Goal: Register for event/course

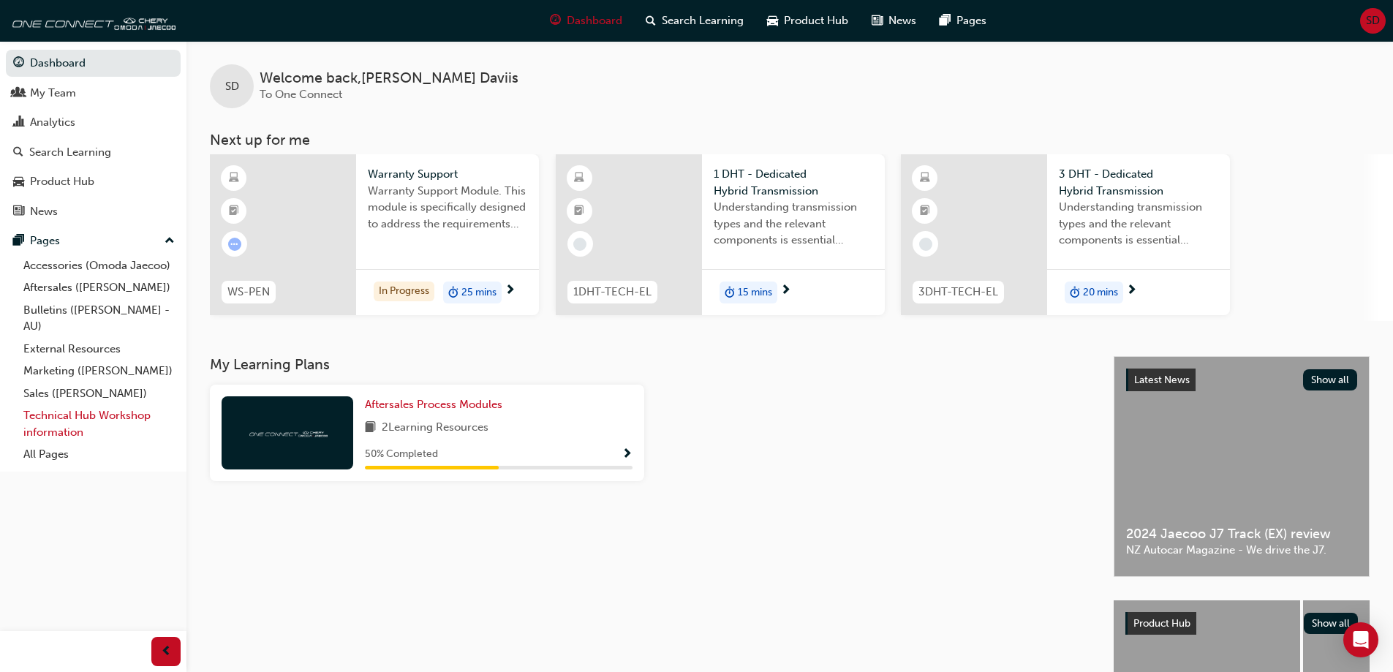
click at [100, 409] on link "Technical Hub Workshop information" at bounding box center [99, 423] width 163 height 39
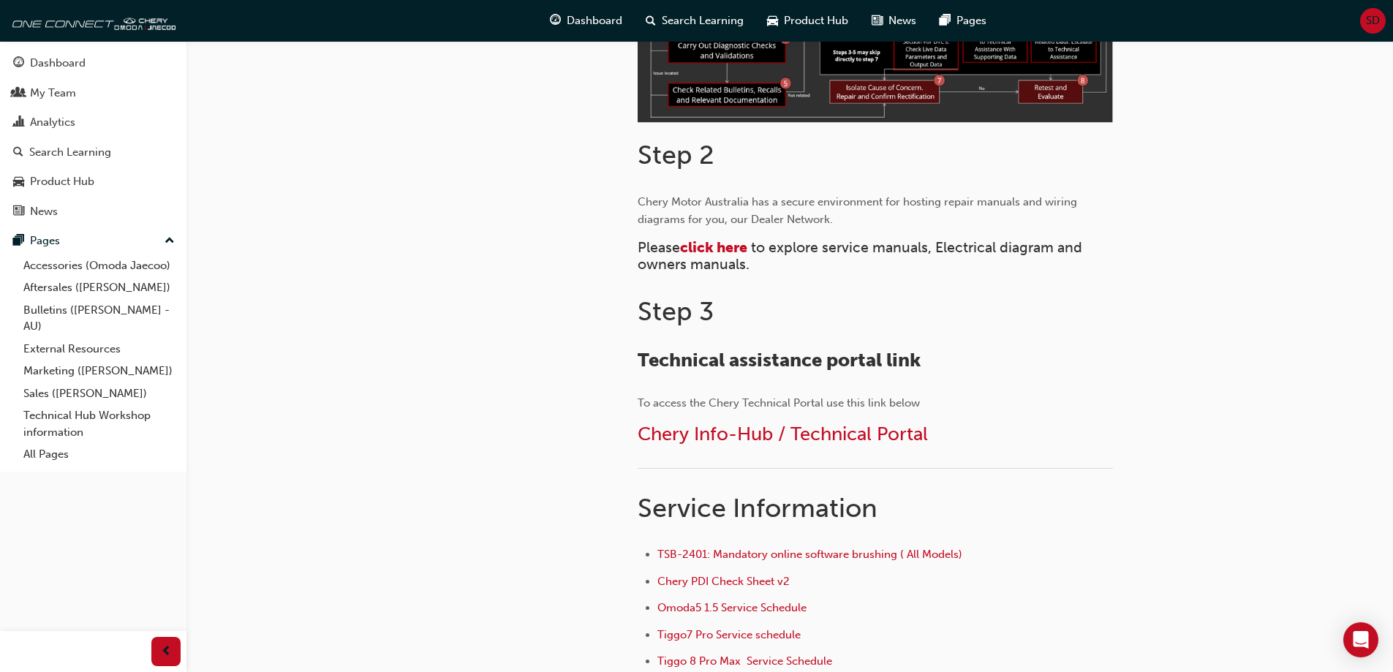
scroll to position [585, 0]
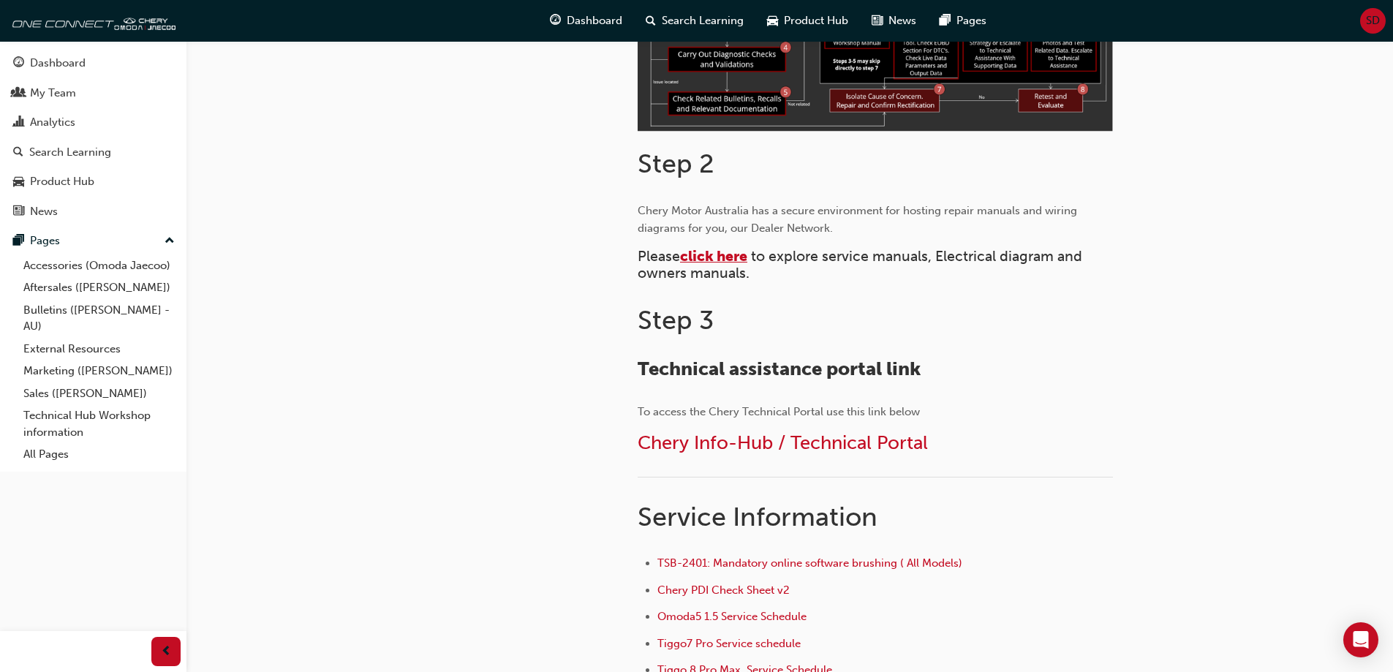
click at [724, 258] on span "click here" at bounding box center [713, 256] width 67 height 17
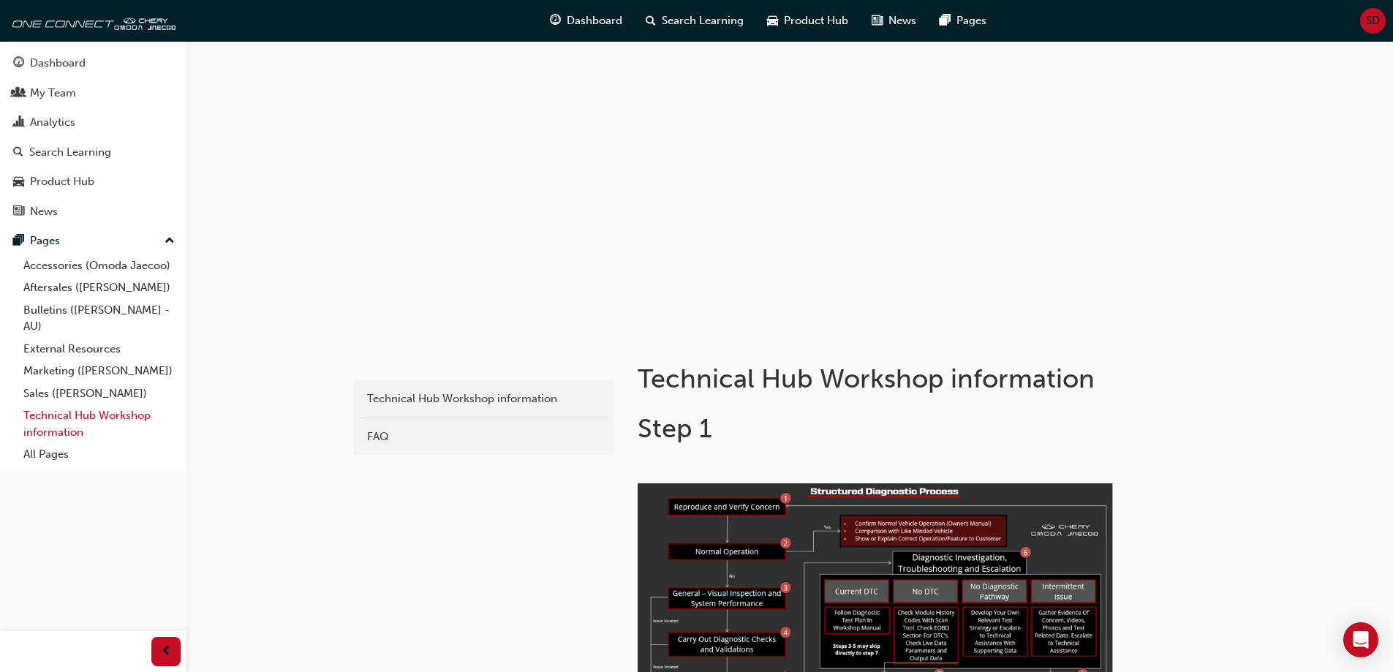
click at [69, 414] on link "Technical Hub Workshop information" at bounding box center [99, 423] width 163 height 39
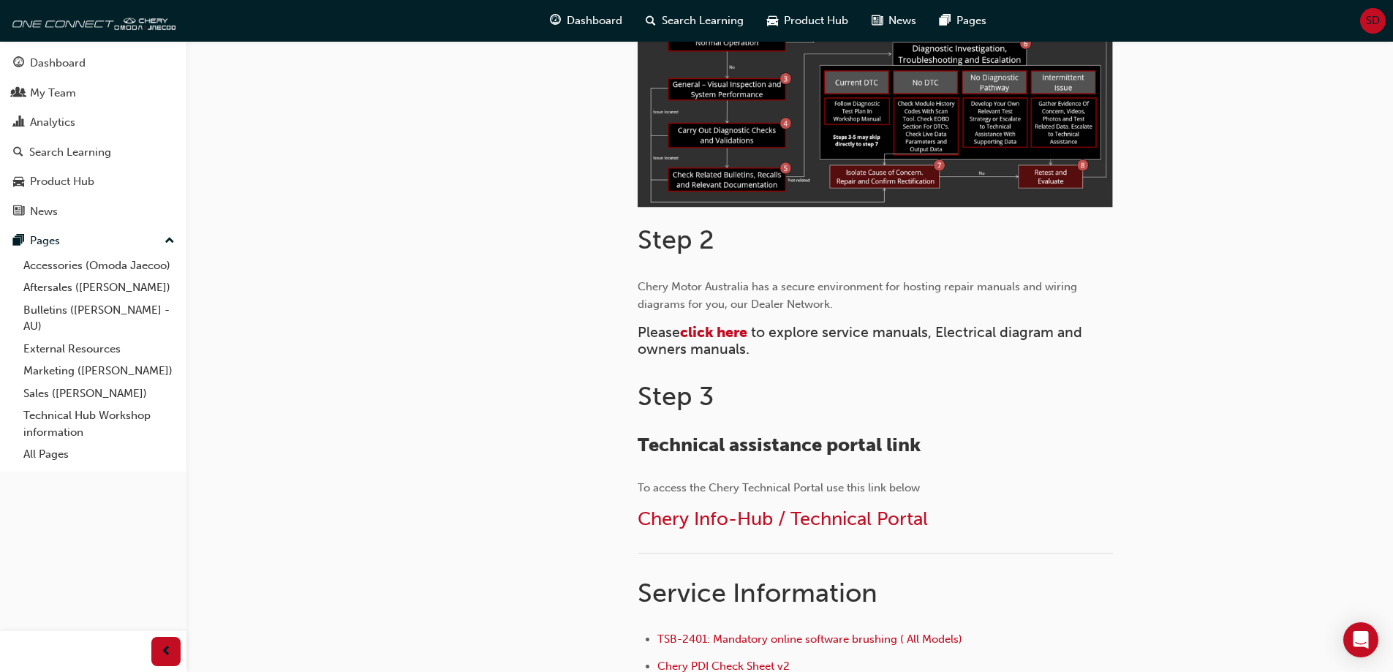
scroll to position [512, 0]
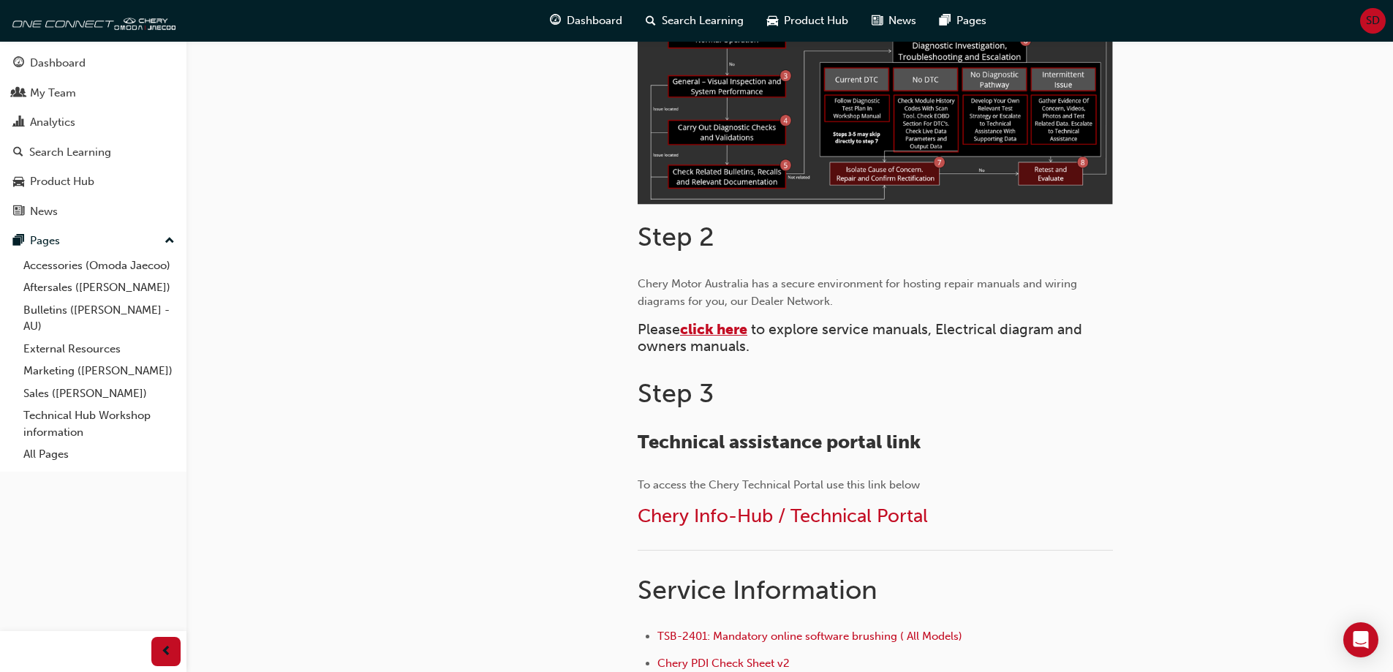
click at [700, 326] on span "click here" at bounding box center [713, 329] width 67 height 17
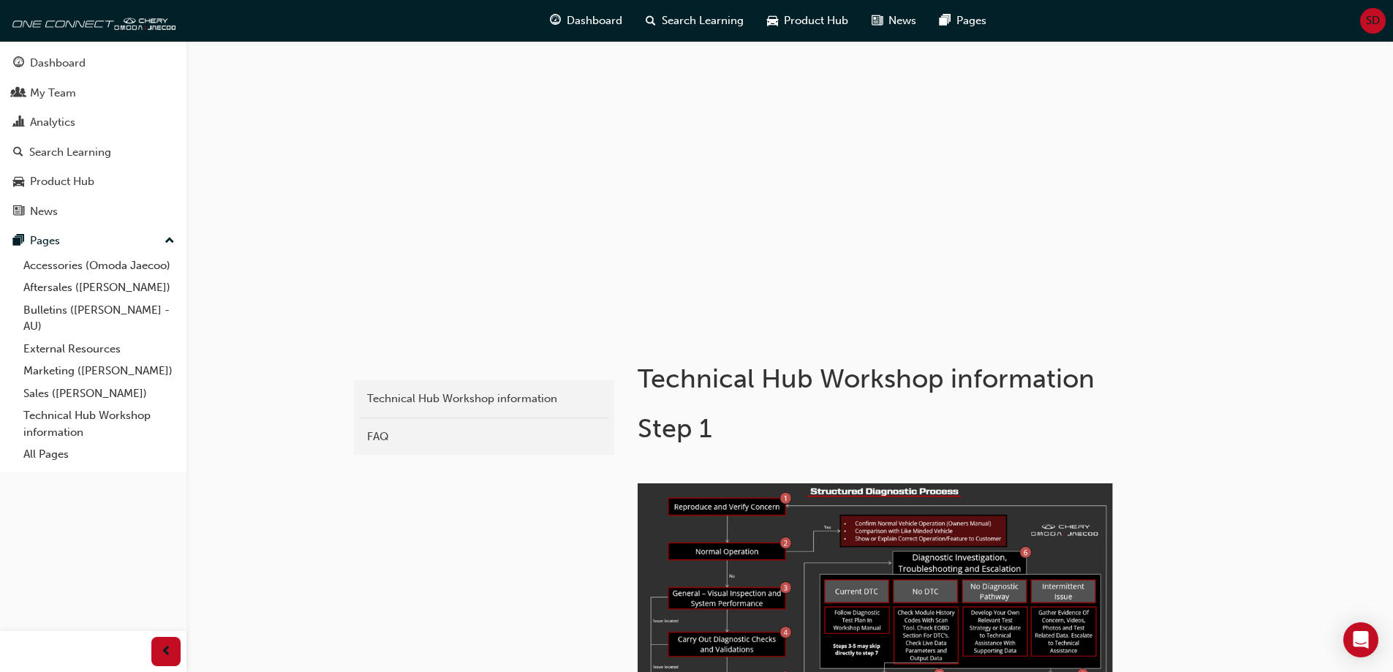
scroll to position [585, 0]
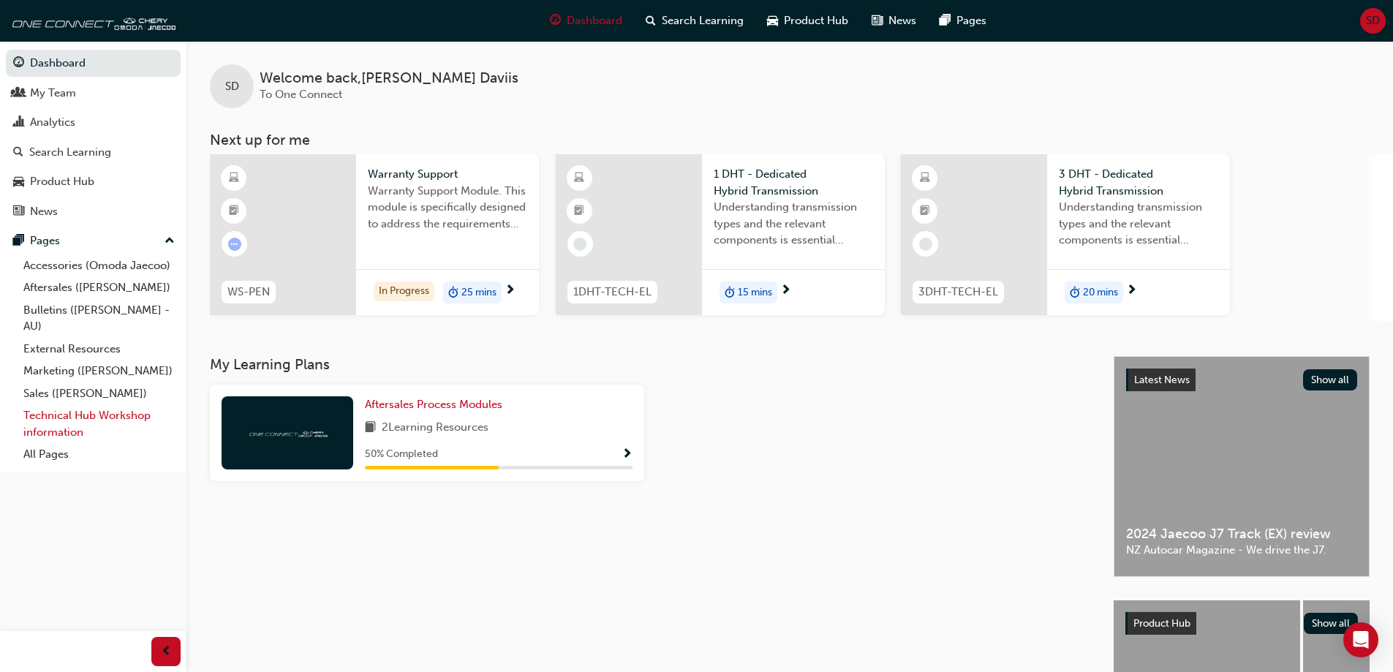
click at [72, 418] on link "Technical Hub Workshop information" at bounding box center [99, 423] width 163 height 39
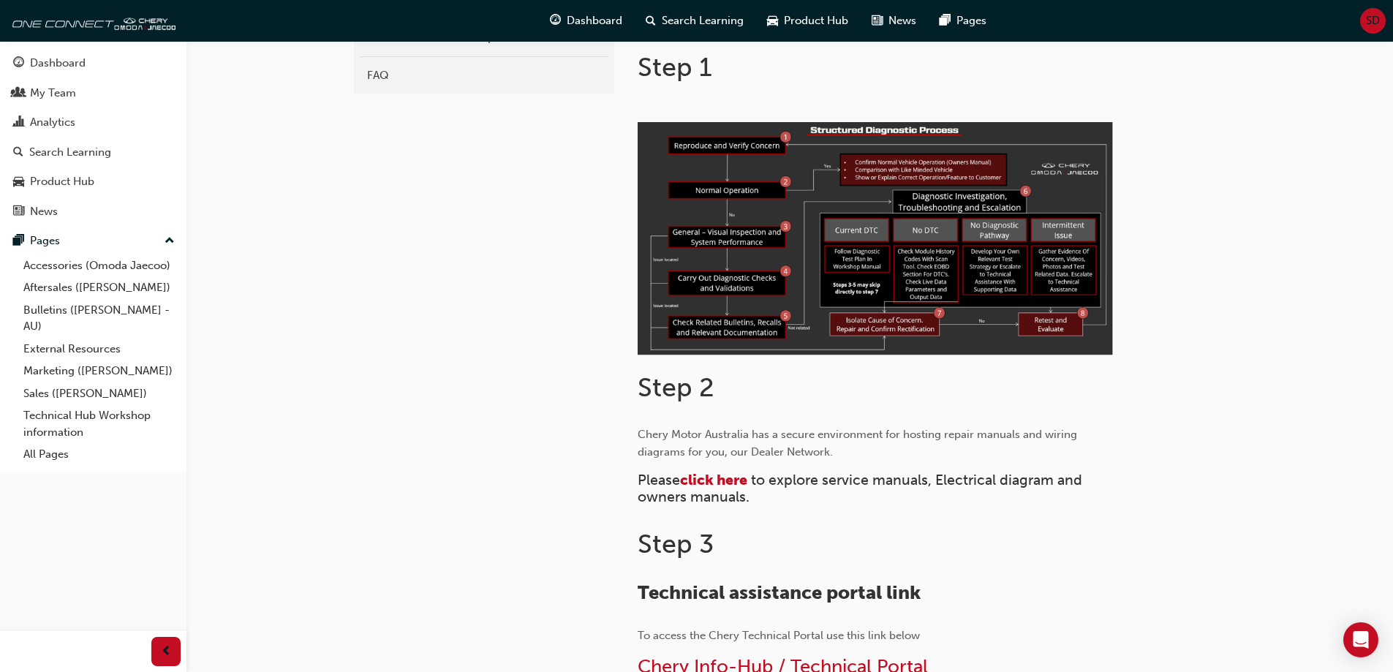
scroll to position [366, 0]
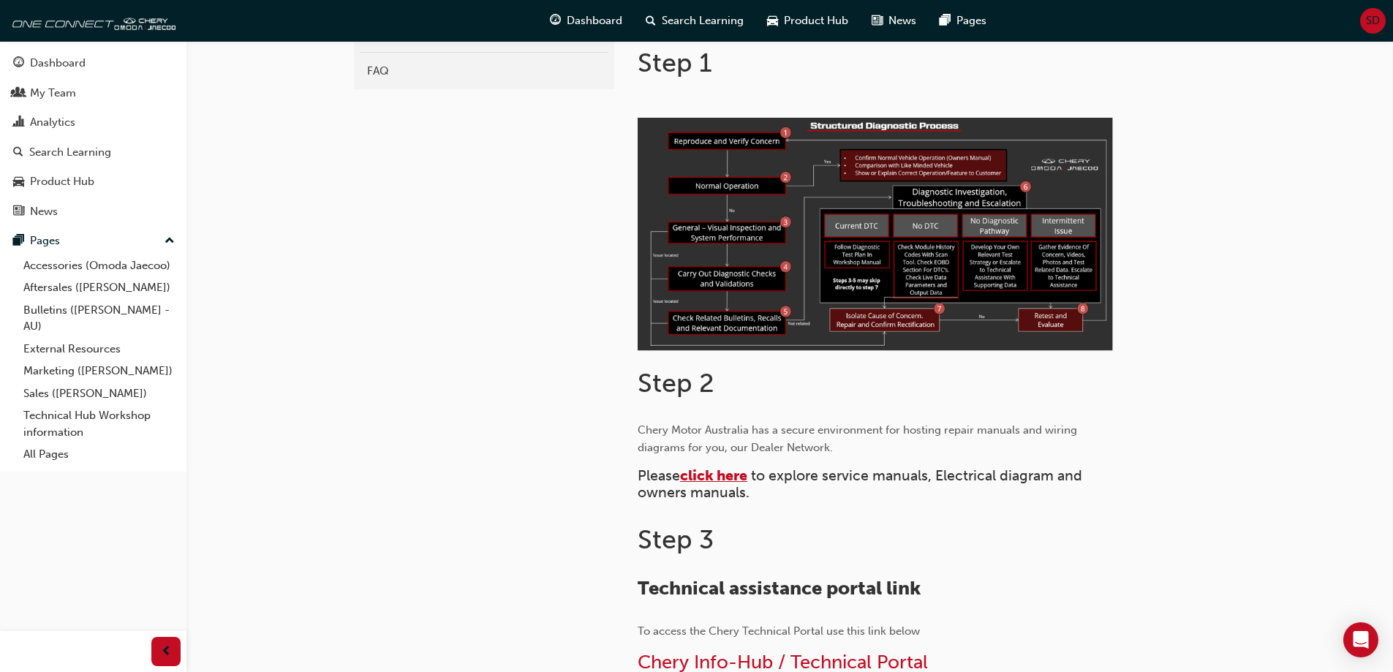
click at [719, 474] on span "click here" at bounding box center [713, 475] width 67 height 17
